Goal: Navigation & Orientation: Find specific page/section

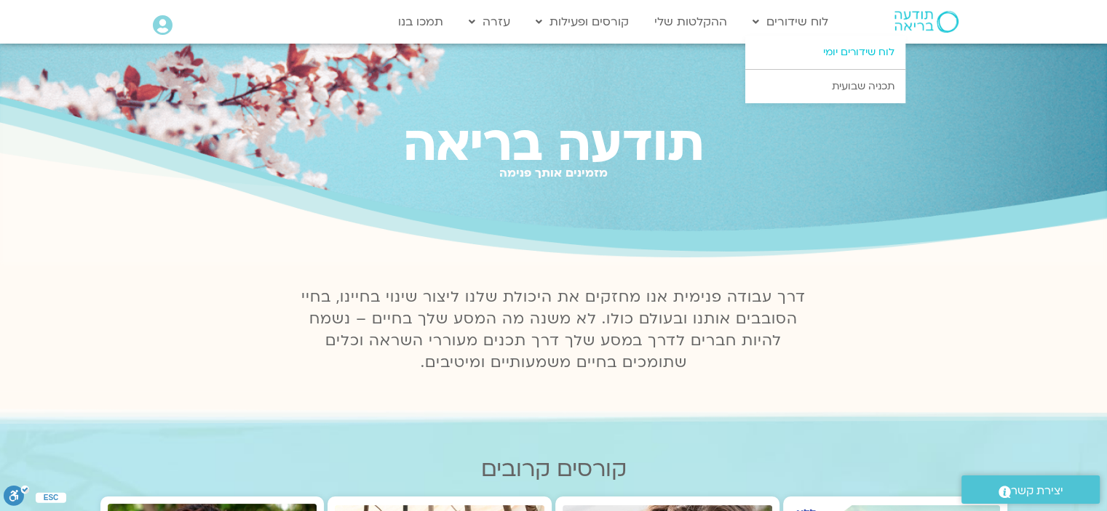
click at [832, 49] on link "לוח שידורים יומי" at bounding box center [825, 52] width 160 height 33
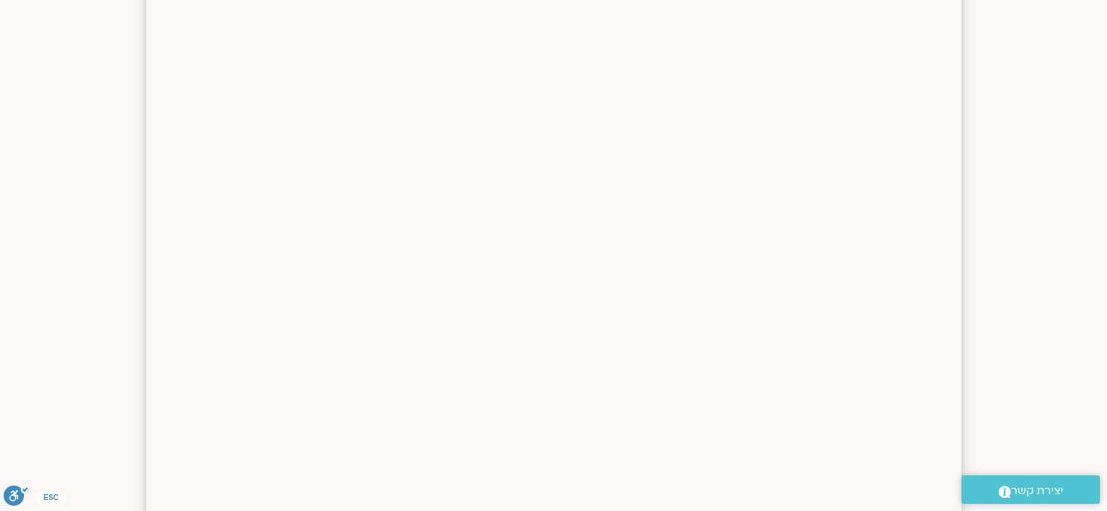
scroll to position [600, 0]
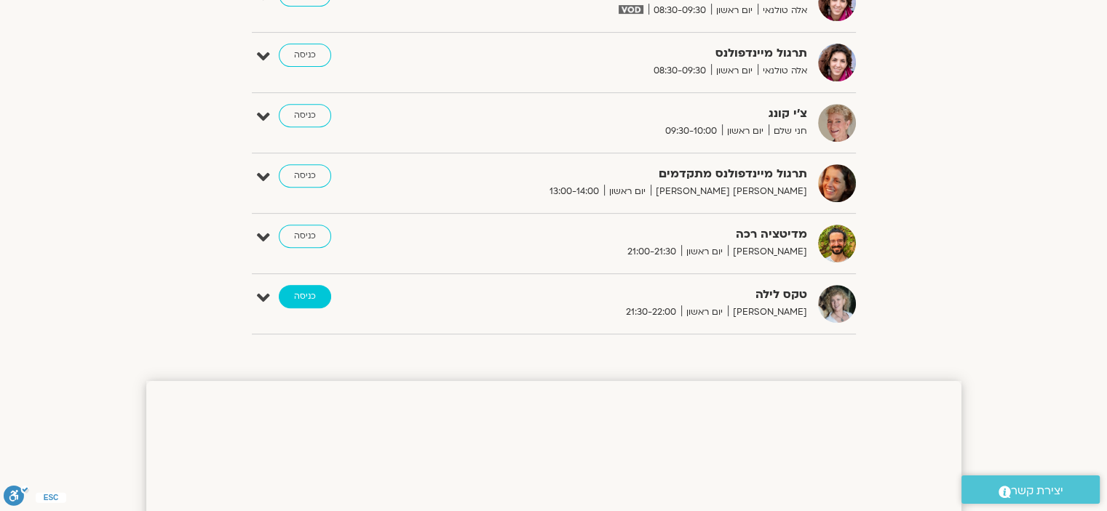
click at [308, 300] on link "כניסה" at bounding box center [305, 296] width 52 height 23
